Goal: Understand process/instructions

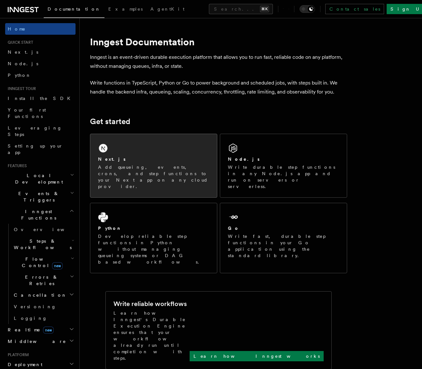
click at [140, 163] on div "Next.js Add queueing, events, crons, and step functions to your Next app on any…" at bounding box center [153, 173] width 111 height 34
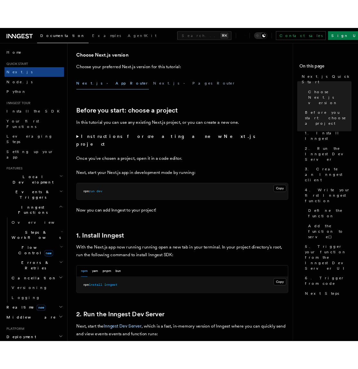
scroll to position [187, 0]
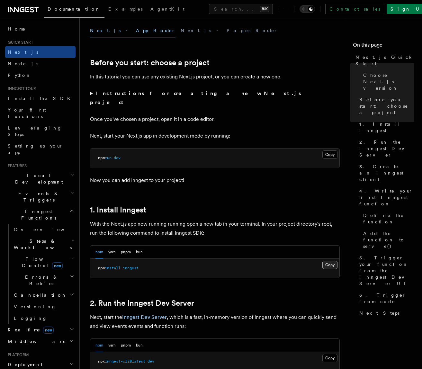
click at [331, 261] on button "Copy Copied" at bounding box center [329, 265] width 15 height 8
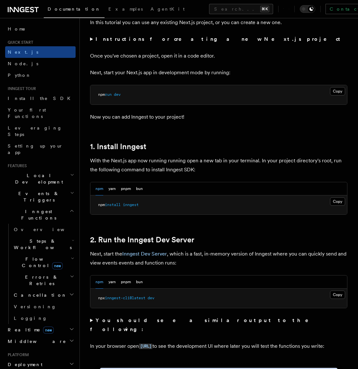
scroll to position [244, 0]
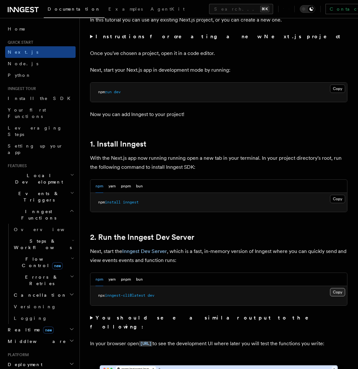
click at [337, 292] on button "Copy Copied" at bounding box center [337, 292] width 15 height 8
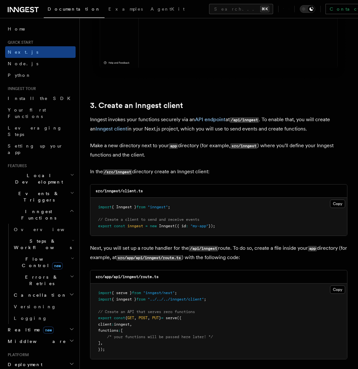
scroll to position [686, 0]
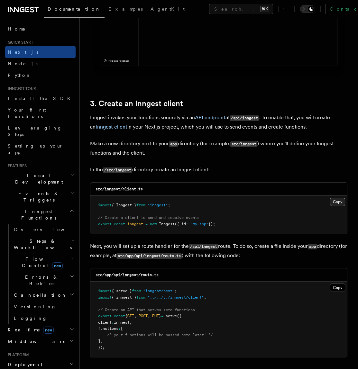
click at [337, 202] on button "Copy Copied" at bounding box center [337, 202] width 15 height 8
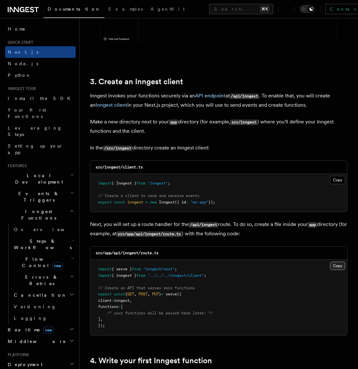
click at [338, 267] on button "Copy Copied" at bounding box center [337, 266] width 15 height 8
click at [336, 268] on button "Copy Copied" at bounding box center [337, 266] width 15 height 8
